Goal: Communication & Community: Share content

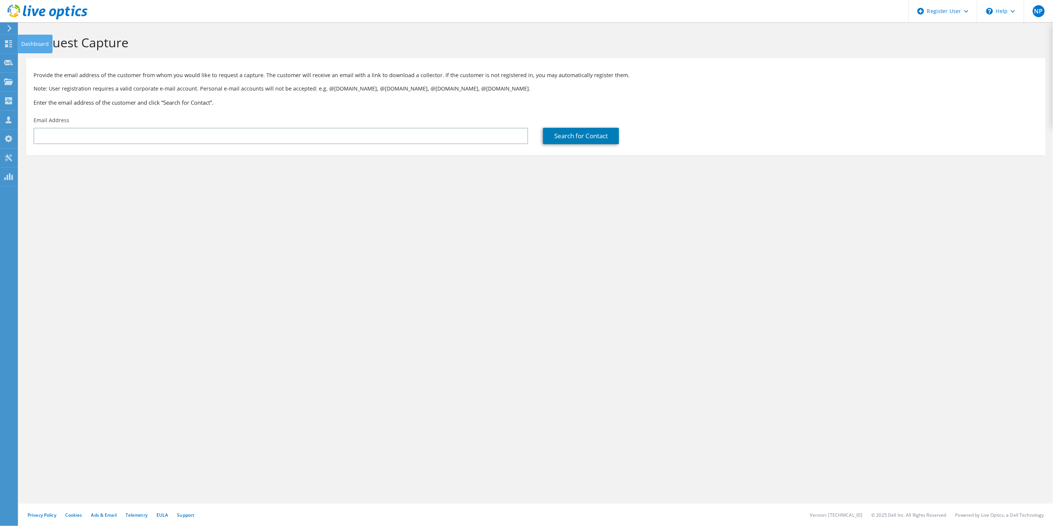
click at [4, 45] on icon at bounding box center [8, 43] width 9 height 7
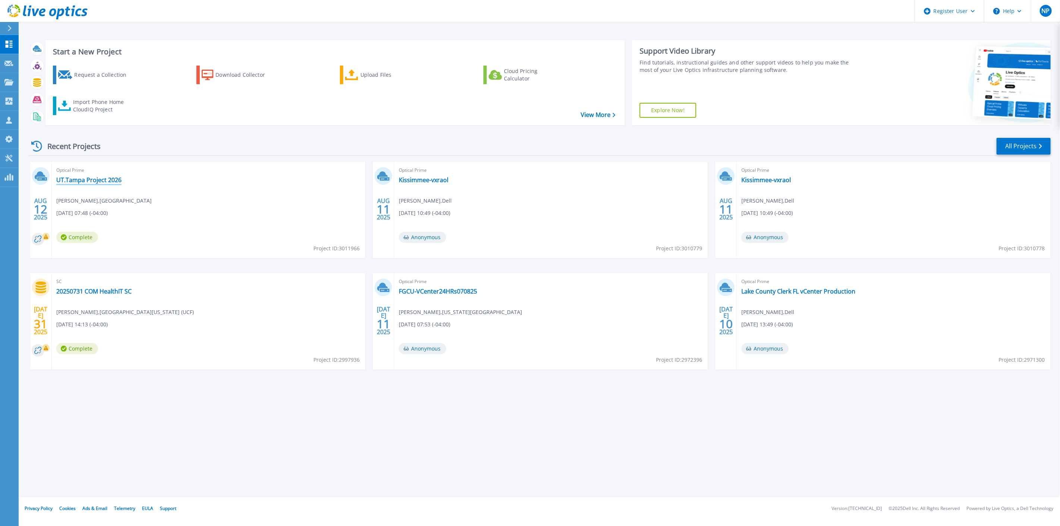
click at [99, 178] on link "UT.Tampa Project 2026" at bounding box center [88, 179] width 65 height 7
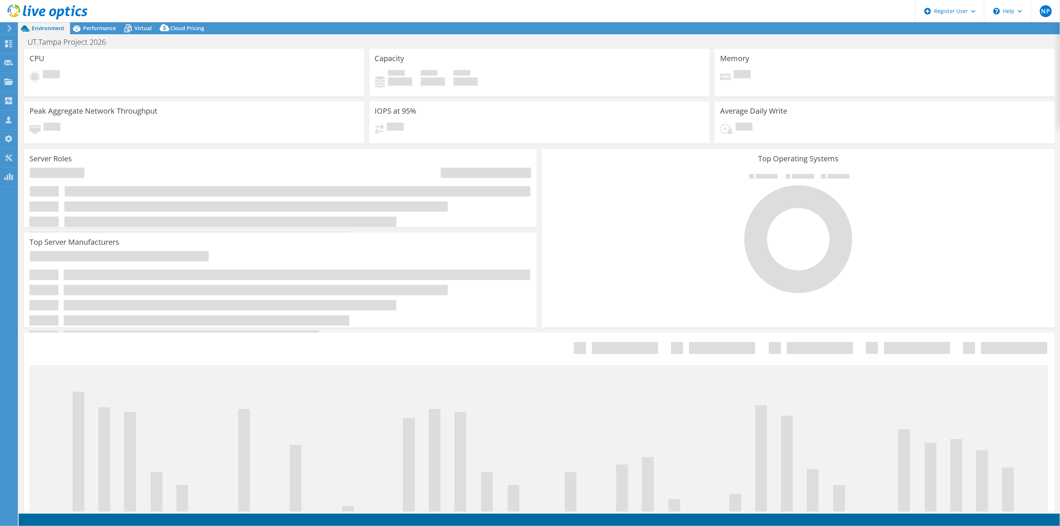
select select "USD"
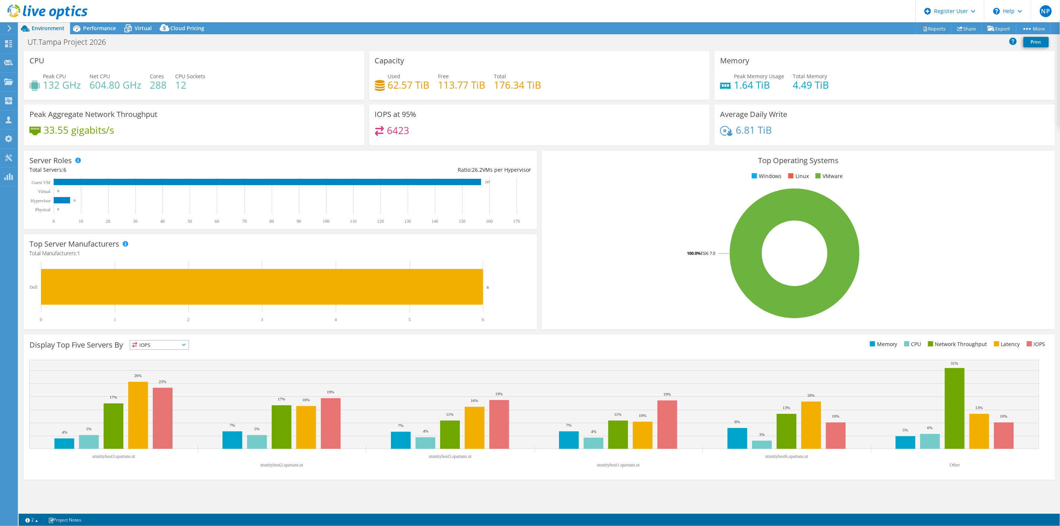
click at [115, 23] on div "Performance" at bounding box center [95, 28] width 51 height 12
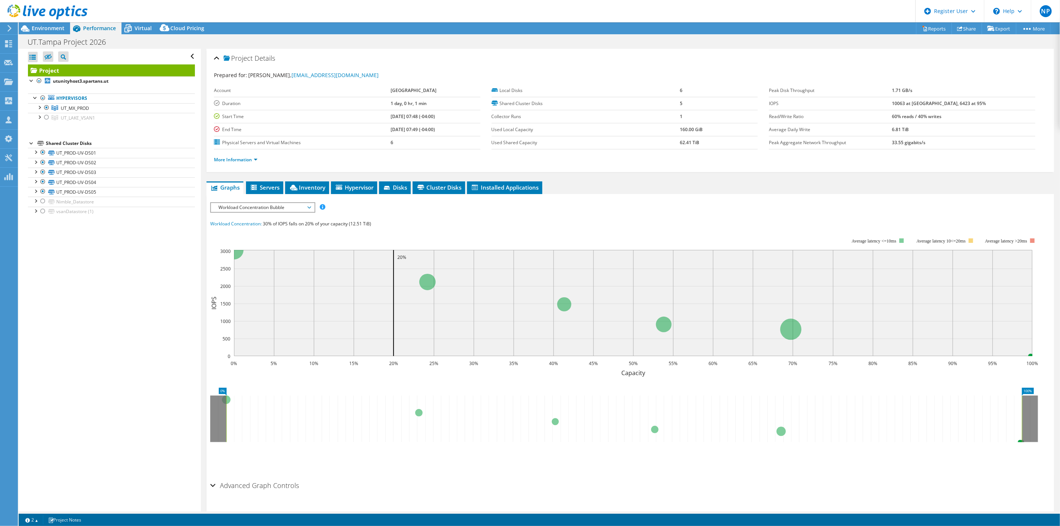
click at [47, 119] on div at bounding box center [46, 117] width 7 height 9
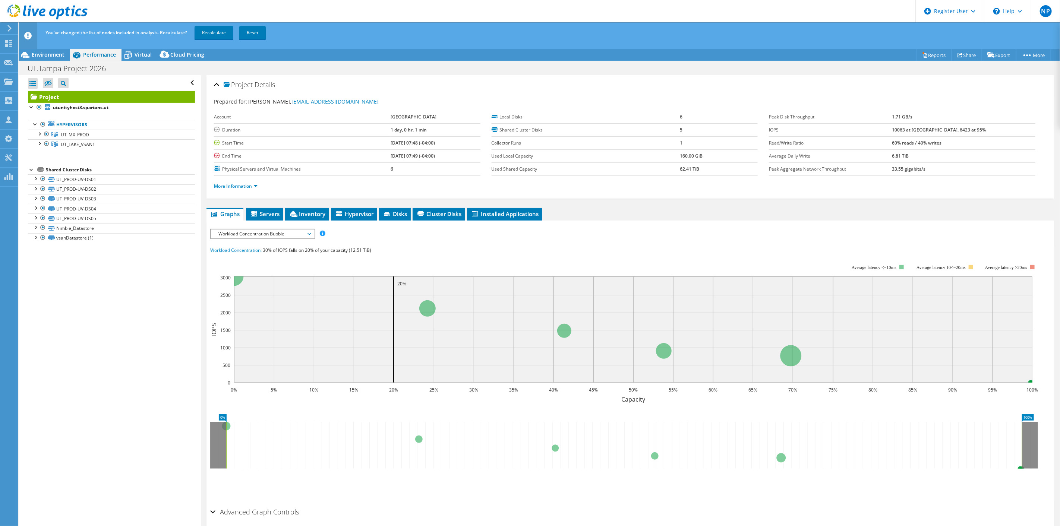
click at [214, 34] on link "Recalculate" at bounding box center [213, 32] width 39 height 13
click at [50, 57] on span "Environment" at bounding box center [48, 54] width 33 height 7
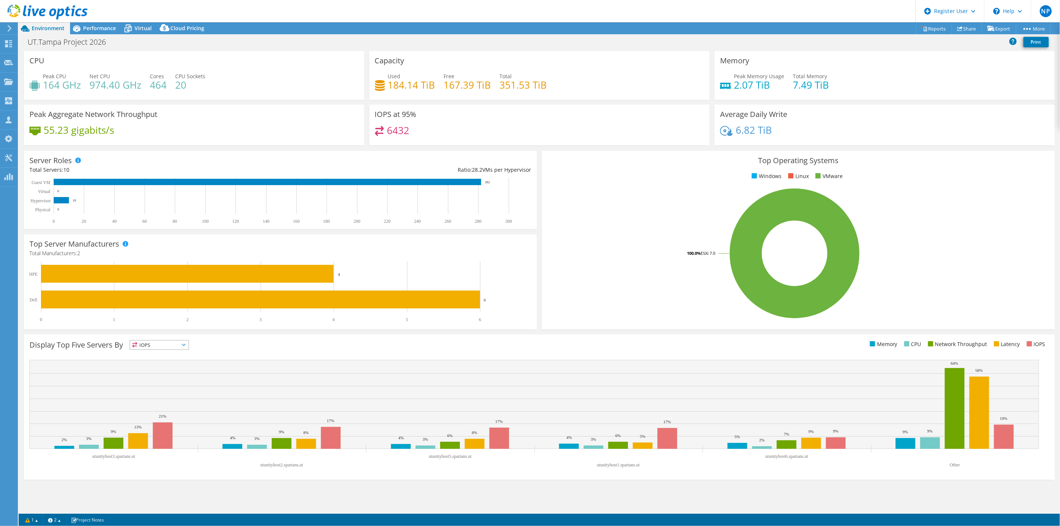
click at [115, 28] on span "Performance" at bounding box center [99, 28] width 33 height 7
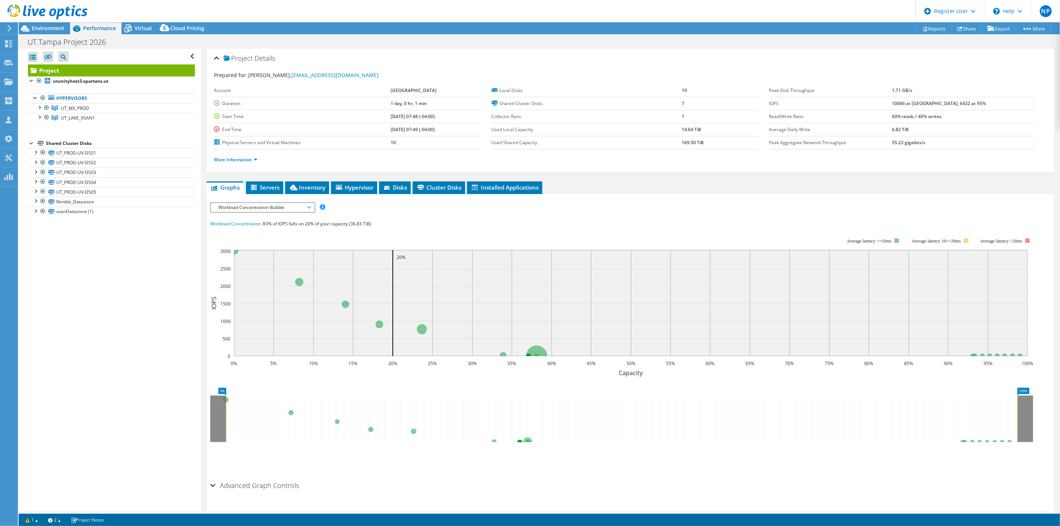
click at [121, 235] on div "Open All Close All Hide Excluded Nodes Project Tree Filter" at bounding box center [110, 280] width 182 height 463
click at [52, 31] on span "Environment" at bounding box center [48, 28] width 33 height 7
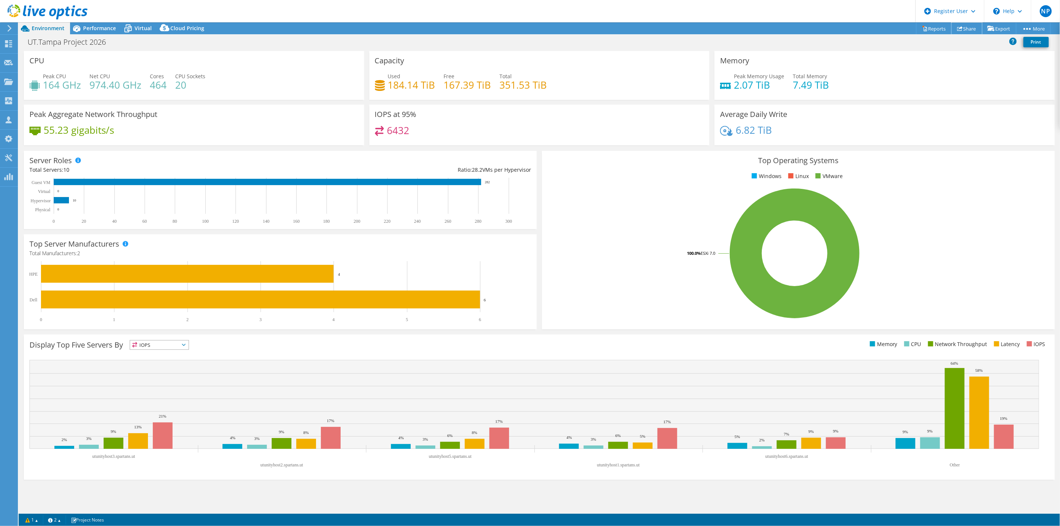
click at [969, 28] on link "Share" at bounding box center [966, 29] width 31 height 12
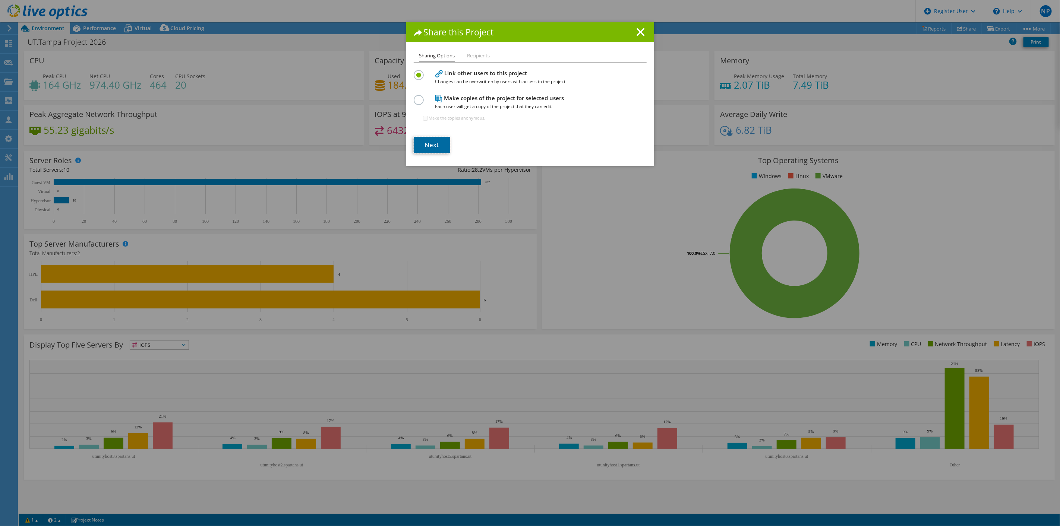
click at [440, 146] on link "Next" at bounding box center [432, 145] width 37 height 16
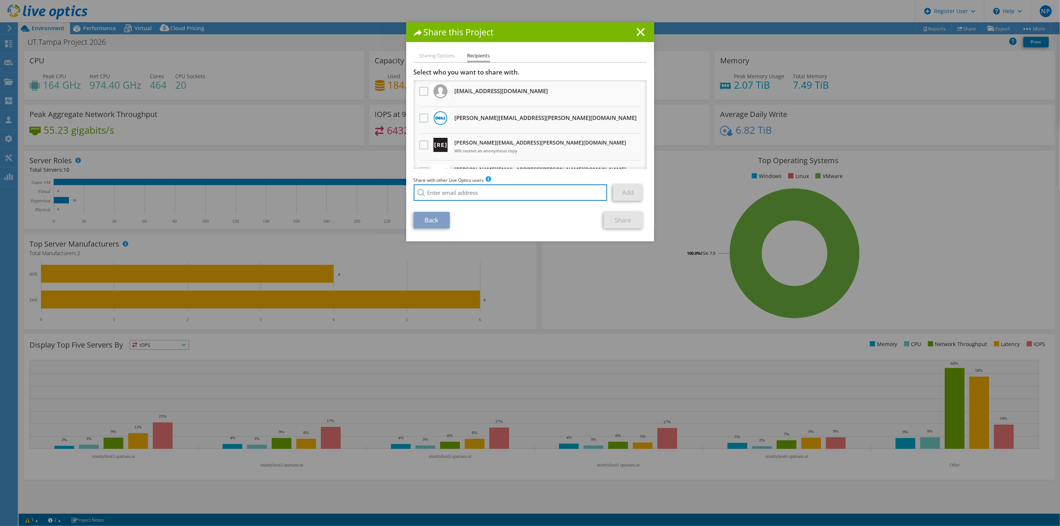
click at [497, 186] on input "search" at bounding box center [511, 192] width 194 height 16
click at [474, 199] on li "Bryce.Renning@dell.com" at bounding box center [490, 197] width 152 height 9
type input "Bryce.Renning@dell.com"
click at [624, 193] on link "Add" at bounding box center [627, 192] width 29 height 16
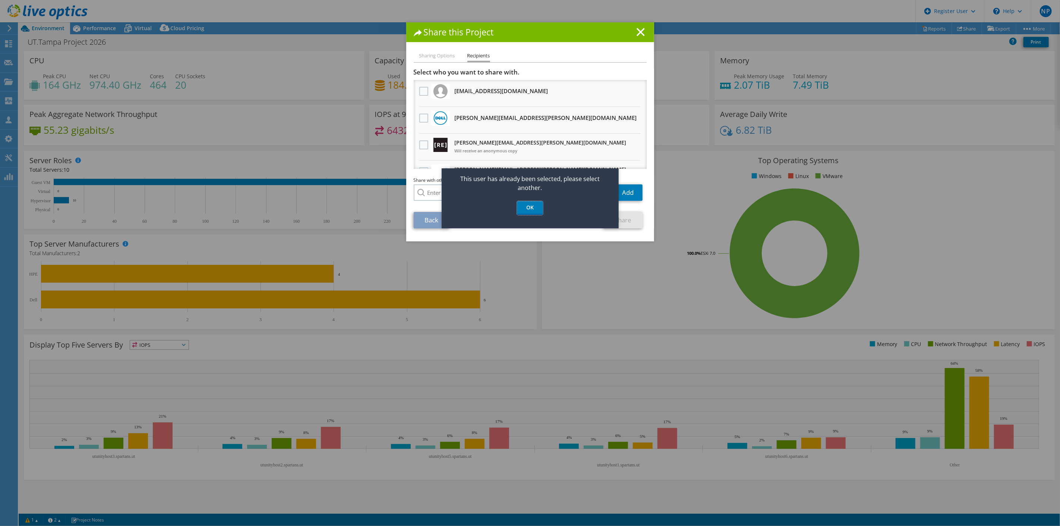
click at [531, 211] on link "OK" at bounding box center [530, 208] width 26 height 14
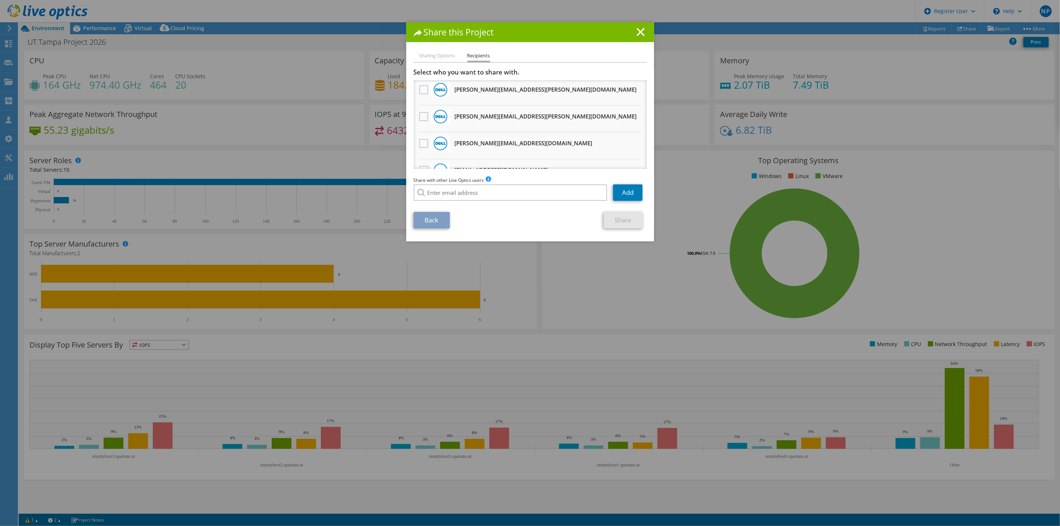
scroll to position [203, 0]
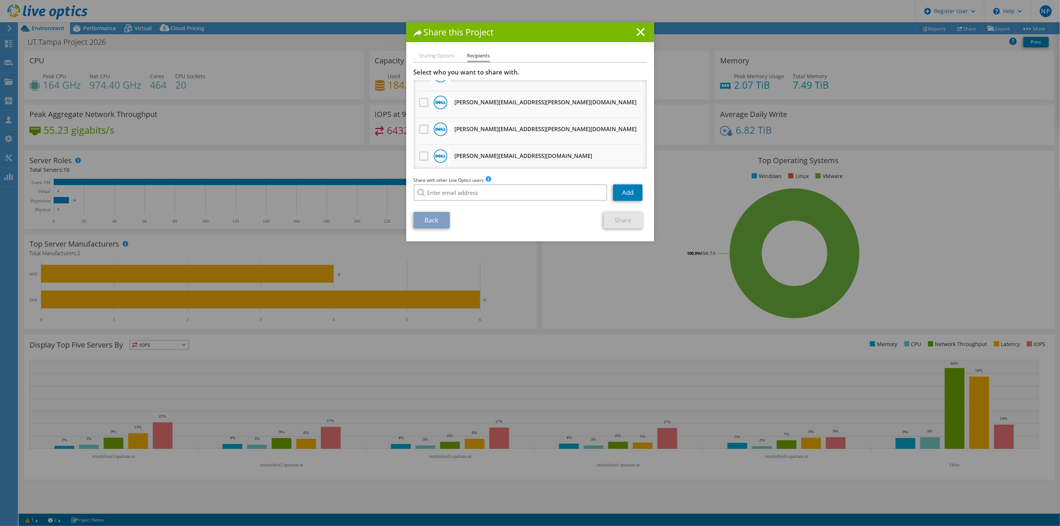
click at [419, 125] on label at bounding box center [424, 129] width 11 height 9
click at [0, 0] on input "checkbox" at bounding box center [0, 0] width 0 height 0
click at [615, 214] on link "Share" at bounding box center [623, 220] width 39 height 16
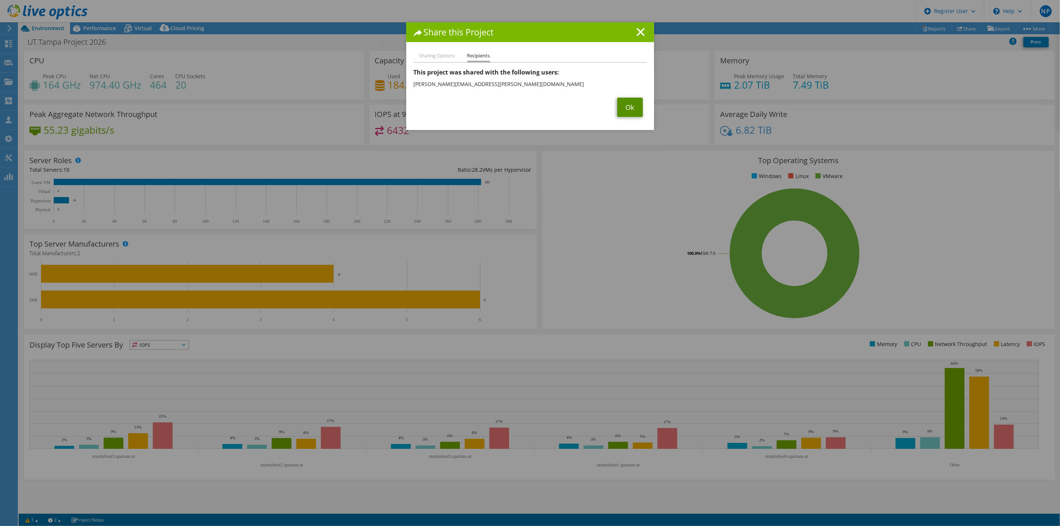
click at [618, 114] on link "Ok" at bounding box center [630, 107] width 26 height 19
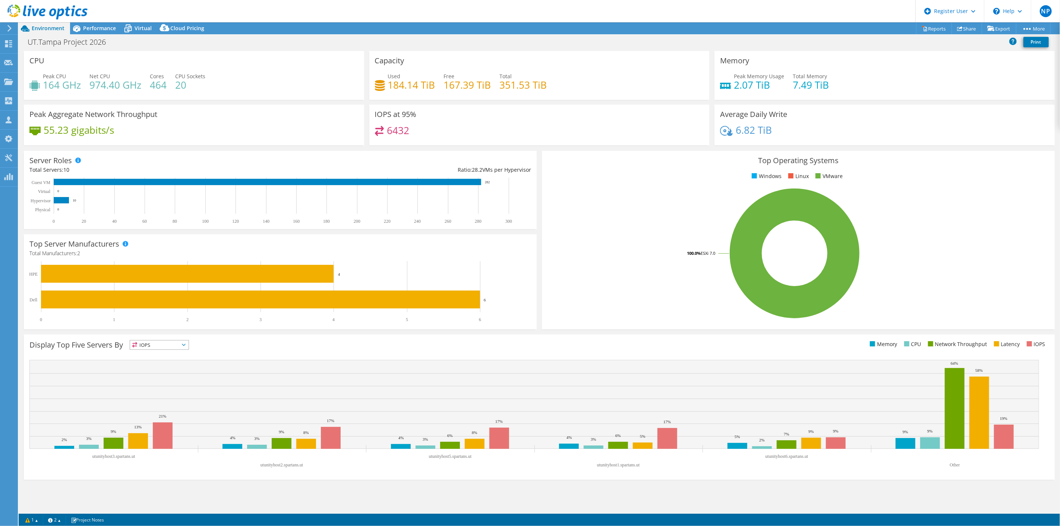
click at [86, 34] on div "Performance" at bounding box center [95, 28] width 51 height 12
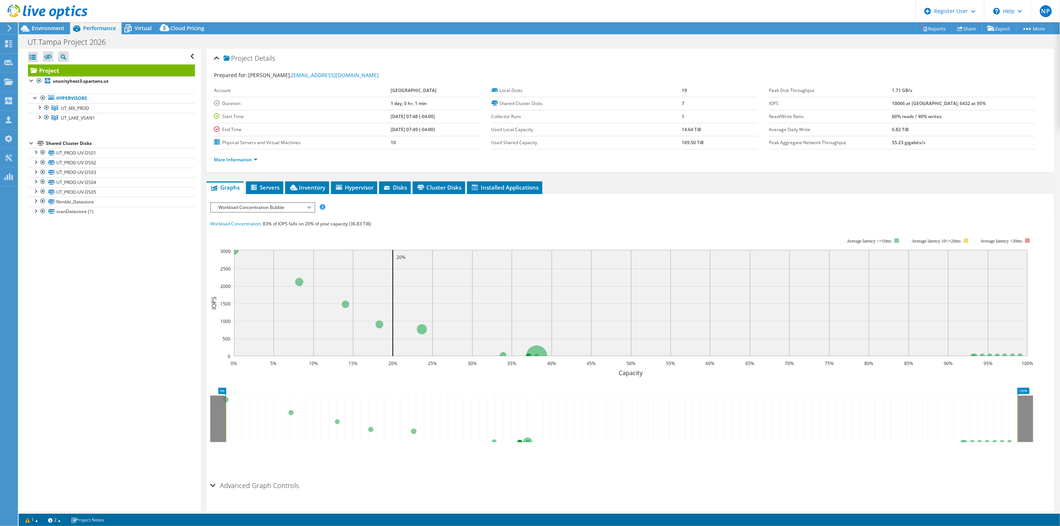
click at [47, 117] on div at bounding box center [46, 117] width 7 height 9
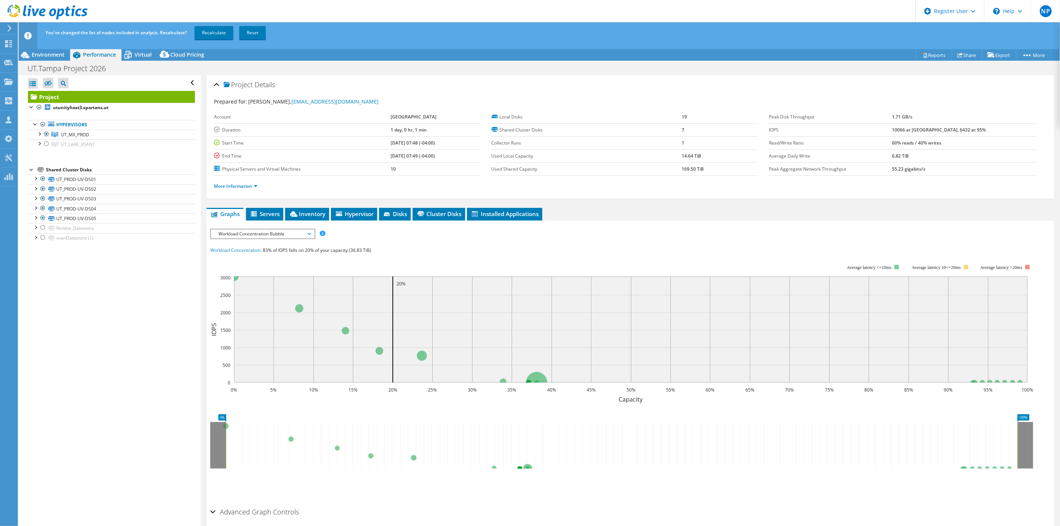
click at [218, 31] on link "Recalculate" at bounding box center [213, 32] width 39 height 13
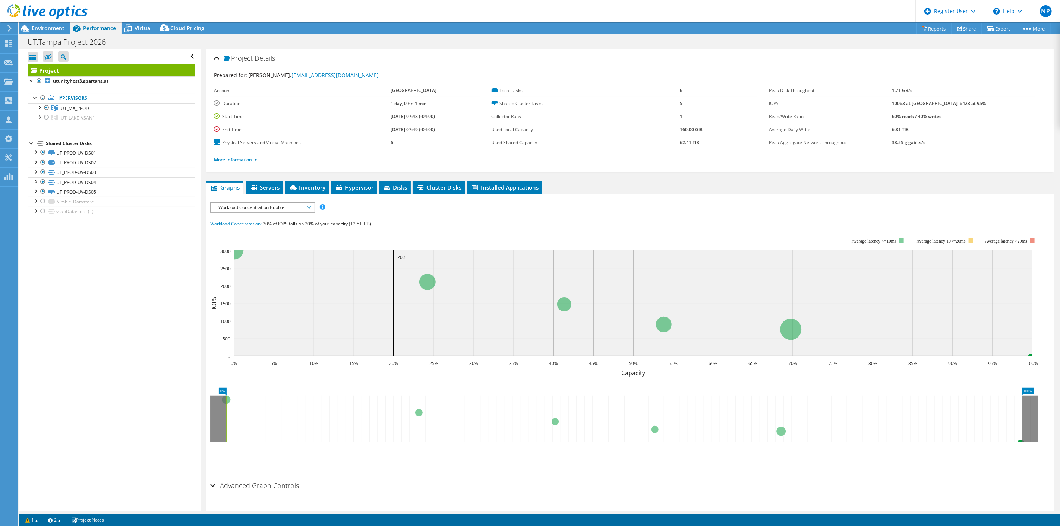
click at [61, 29] on span "Environment" at bounding box center [48, 28] width 33 height 7
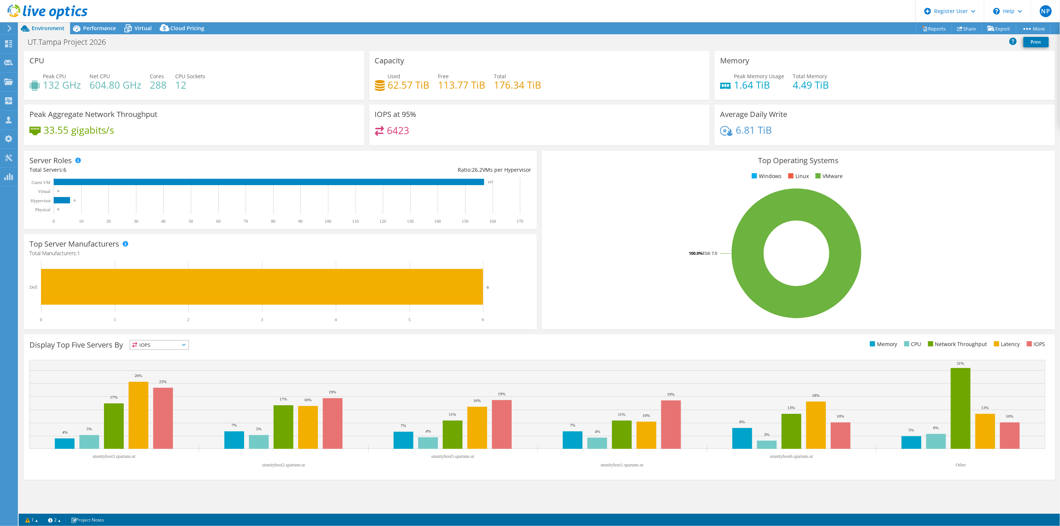
click at [617, 199] on rect at bounding box center [796, 253] width 498 height 130
